Goal: Navigation & Orientation: Find specific page/section

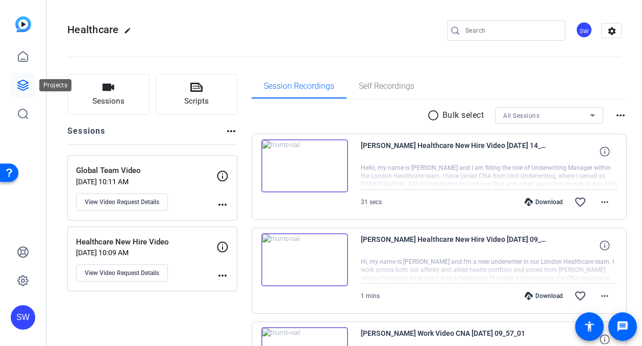
click at [20, 85] on icon at bounding box center [23, 85] width 12 height 12
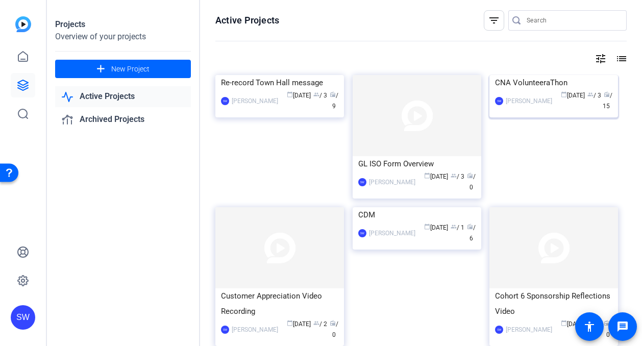
click at [555, 120] on mat-card-content "CNA VolunteeraThon SW Steve Winiecki calendar_today Aug 15 group / 3 radio / 15" at bounding box center [554, 97] width 134 height 45
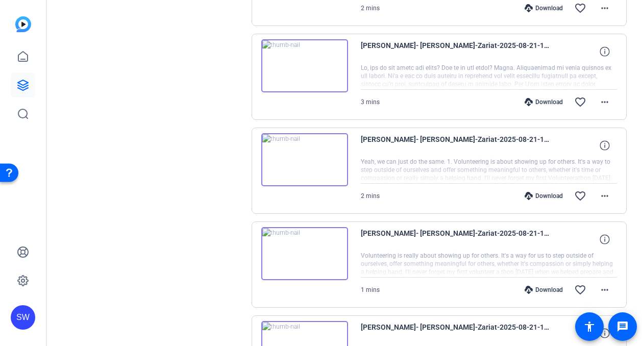
scroll to position [778, 0]
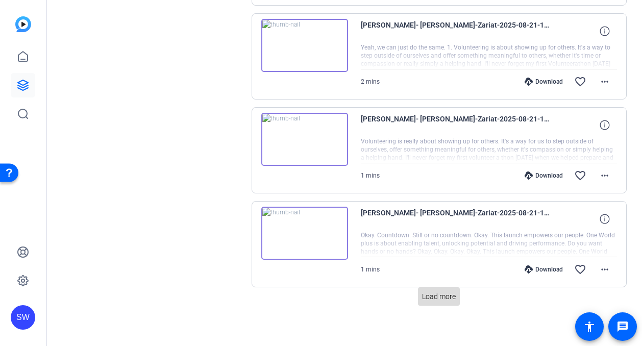
click at [435, 292] on span "Load more" at bounding box center [439, 297] width 34 height 11
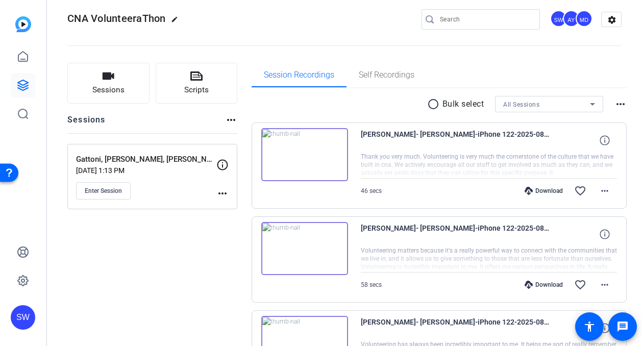
scroll to position [0, 0]
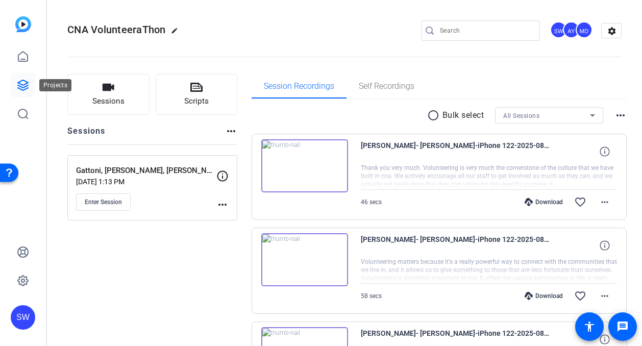
click at [22, 84] on icon at bounding box center [23, 85] width 12 height 12
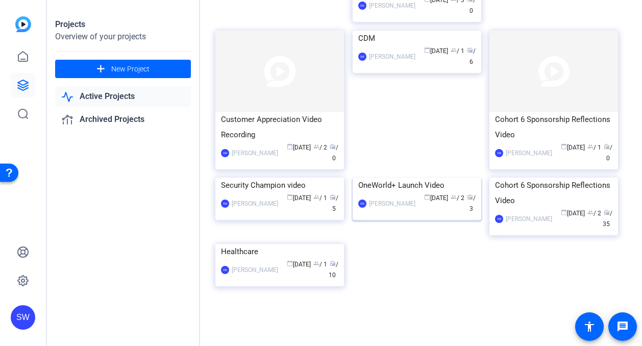
scroll to position [204, 0]
click at [441, 223] on mat-card-content "OneWorld+ Launch Video SW Steve Winiecki calendar_today Jul 10 group / 2 radio …" at bounding box center [417, 200] width 134 height 45
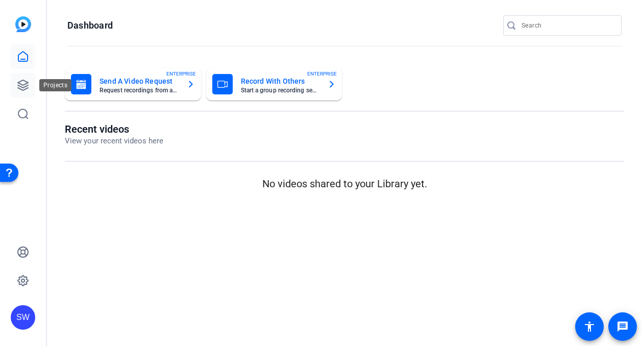
click at [21, 86] on icon at bounding box center [23, 85] width 12 height 12
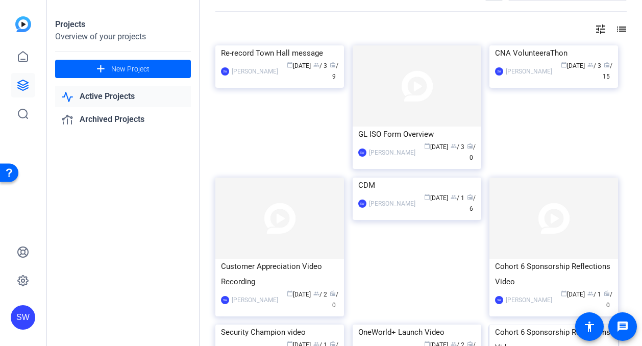
scroll to position [102, 0]
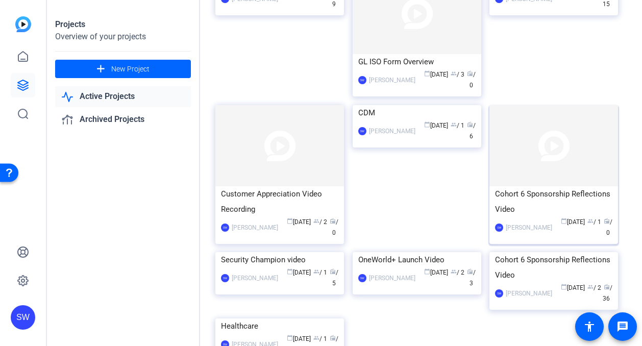
click at [558, 233] on div "calendar_today [DATE] group / 1 radio / 0" at bounding box center [585, 227] width 55 height 21
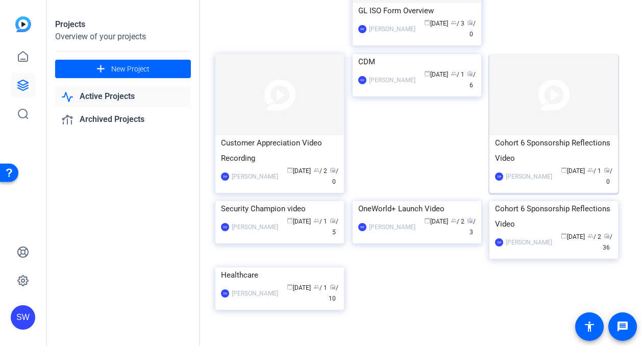
scroll to position [204, 0]
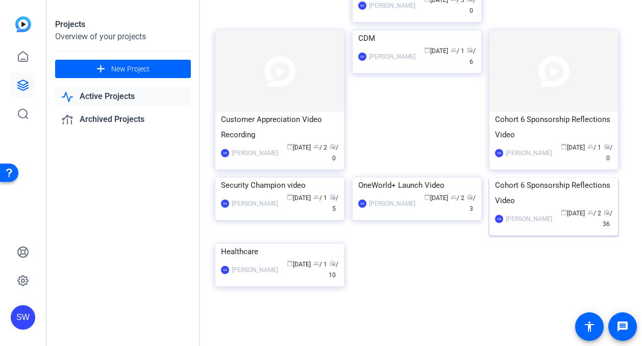
click at [533, 230] on div "SW [PERSON_NAME] calendar_today [DATE] group / 2 radio / 36" at bounding box center [553, 218] width 117 height 21
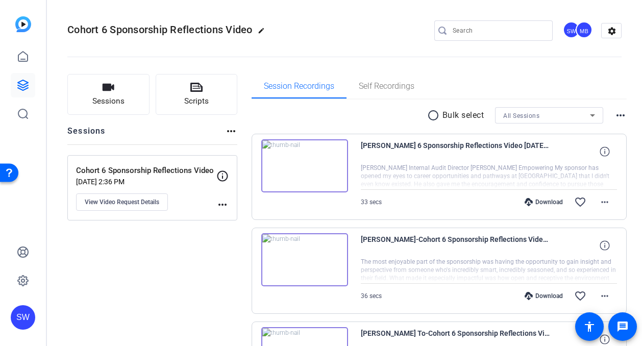
click at [305, 166] on img at bounding box center [304, 165] width 87 height 53
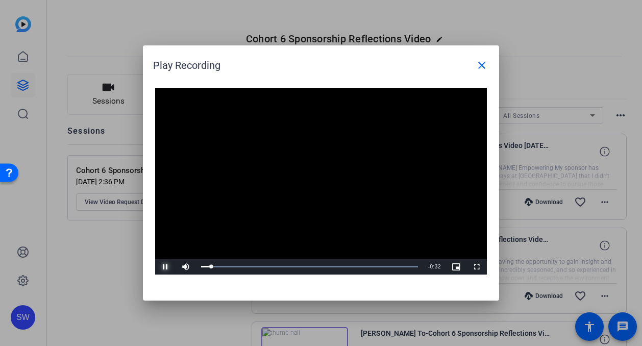
click at [164, 267] on span "Video Player" at bounding box center [165, 267] width 20 height 0
click at [482, 67] on mat-icon "close" at bounding box center [482, 65] width 12 height 12
